Goal: Task Accomplishment & Management: Manage account settings

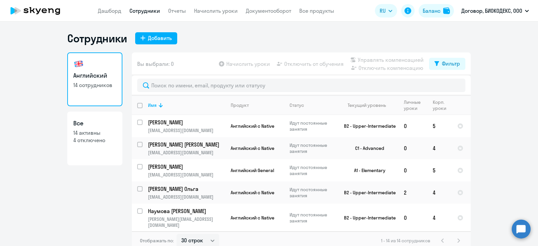
select select "30"
click at [120, 13] on link "Дашборд" at bounding box center [110, 10] width 24 height 7
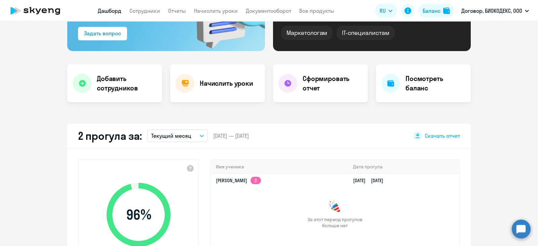
scroll to position [84, 0]
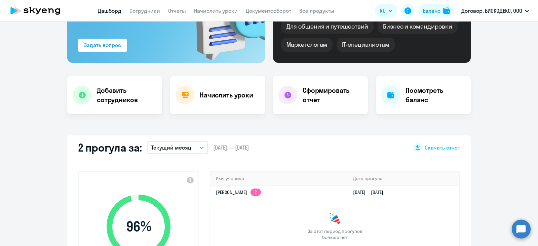
select select "30"
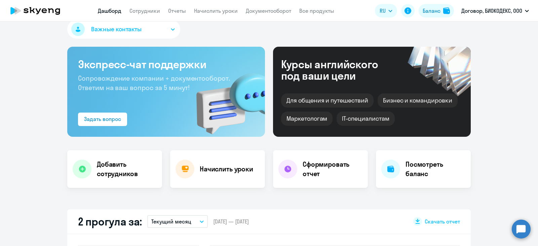
scroll to position [0, 0]
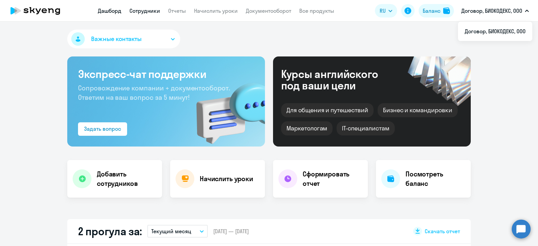
click at [147, 13] on link "Сотрудники" at bounding box center [145, 10] width 31 height 7
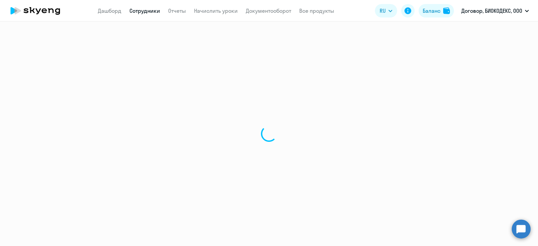
select select "30"
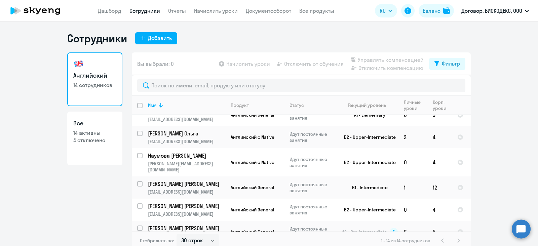
scroll to position [63, 0]
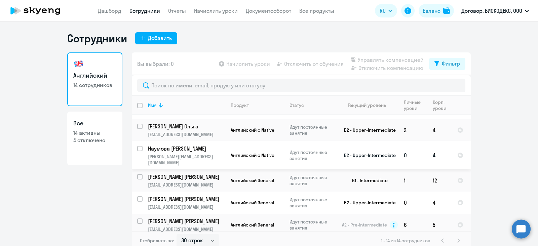
click at [370, 157] on td "B2 - Upper-Intermediate" at bounding box center [367, 155] width 63 height 28
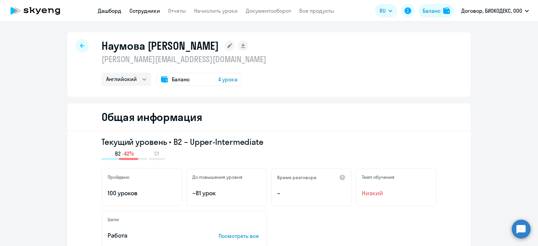
click at [110, 11] on link "Дашборд" at bounding box center [110, 10] width 24 height 7
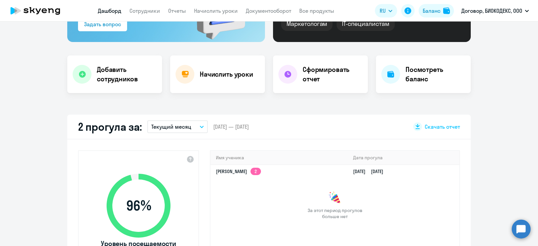
scroll to position [105, 0]
click at [212, 76] on h4 "Начислить уроки" at bounding box center [226, 73] width 53 height 9
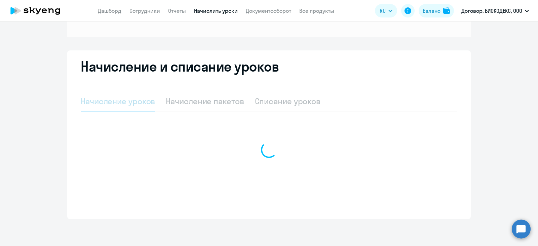
scroll to position [92, 0]
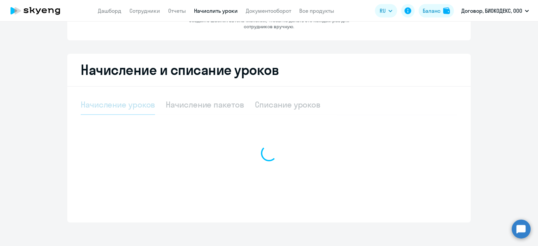
select select "10"
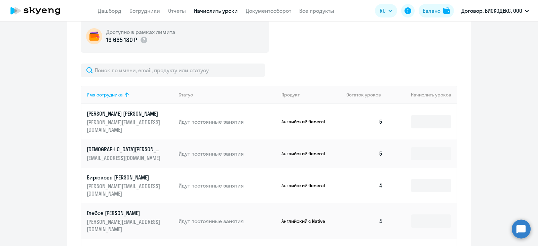
scroll to position [196, 0]
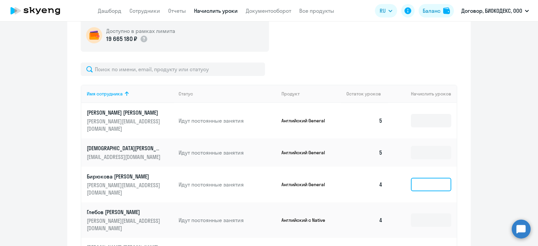
click at [421, 178] on input at bounding box center [431, 184] width 40 height 13
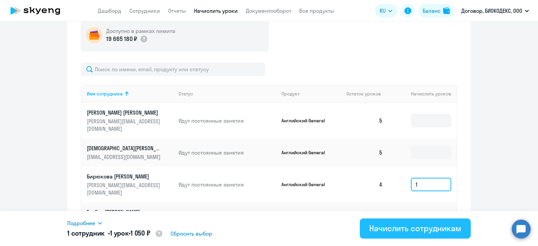
type input "1"
click at [401, 230] on div "Начислить сотрудникам" at bounding box center [415, 228] width 92 height 11
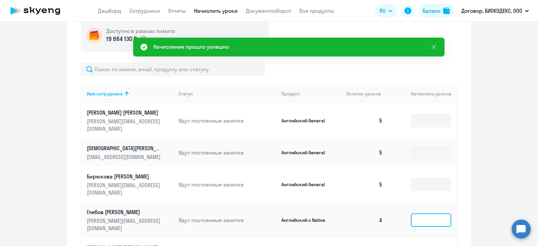
click at [418, 214] on input at bounding box center [431, 220] width 40 height 13
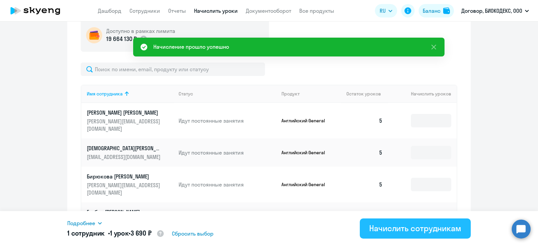
type input "1"
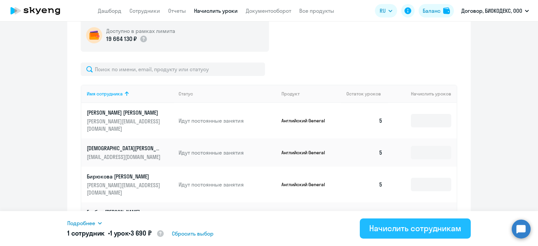
click at [405, 224] on div "Начислить сотрудникам" at bounding box center [415, 228] width 92 height 11
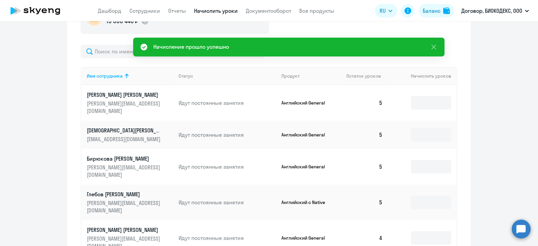
scroll to position [215, 0]
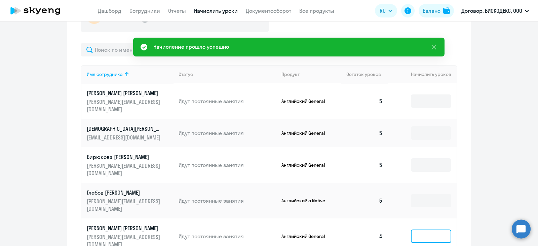
click at [422, 230] on input at bounding box center [431, 236] width 40 height 13
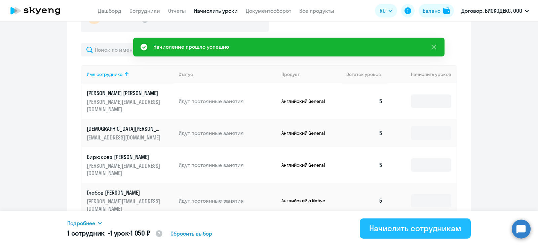
type input "1"
click at [408, 231] on div "Начислить сотрудникам" at bounding box center [415, 228] width 92 height 11
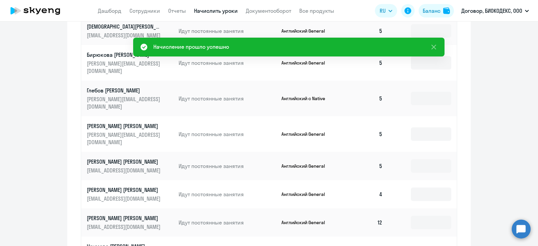
scroll to position [319, 0]
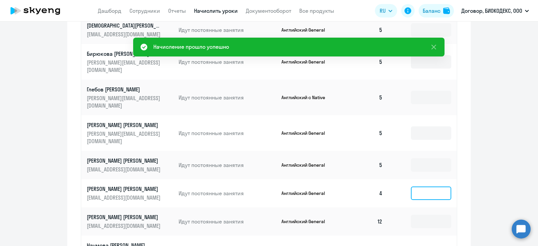
click at [418, 187] on input at bounding box center [431, 193] width 40 height 13
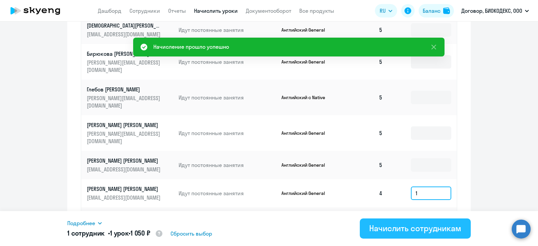
type input "1"
click at [417, 226] on div "Начислить сотрудникам" at bounding box center [415, 228] width 92 height 11
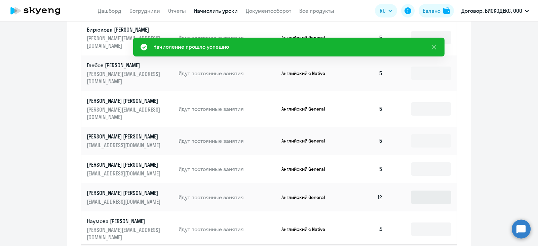
scroll to position [350, 0]
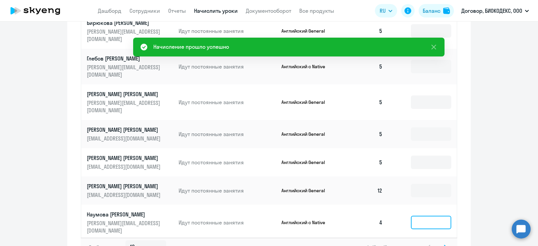
click at [414, 216] on input at bounding box center [431, 222] width 40 height 13
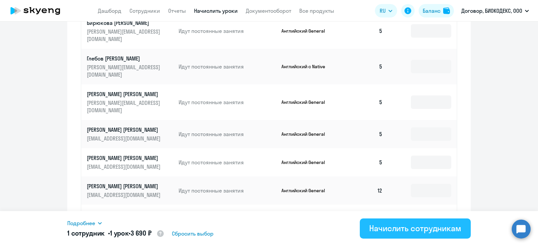
type input "1"
click at [419, 227] on div "Начислить сотрудникам" at bounding box center [415, 228] width 92 height 11
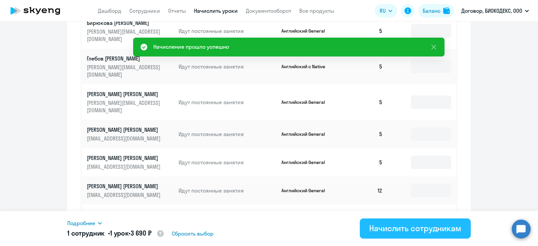
type input "1"
click at [407, 224] on div "Начислить сотрудникам" at bounding box center [415, 228] width 92 height 11
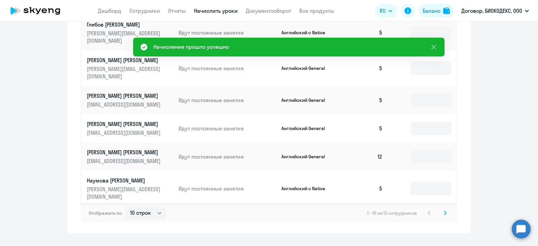
scroll to position [384, 0]
click at [444, 210] on icon at bounding box center [445, 212] width 3 height 5
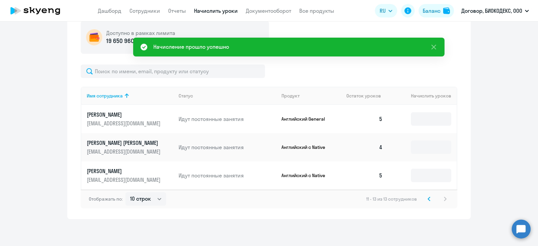
scroll to position [194, 0]
click at [416, 150] on input at bounding box center [431, 147] width 40 height 13
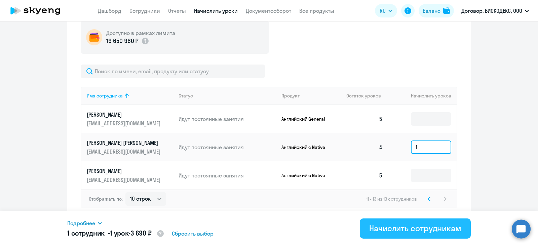
type input "1"
click at [381, 227] on div "Начислить сотрудникам" at bounding box center [415, 228] width 92 height 11
